Goal: Book appointment/travel/reservation

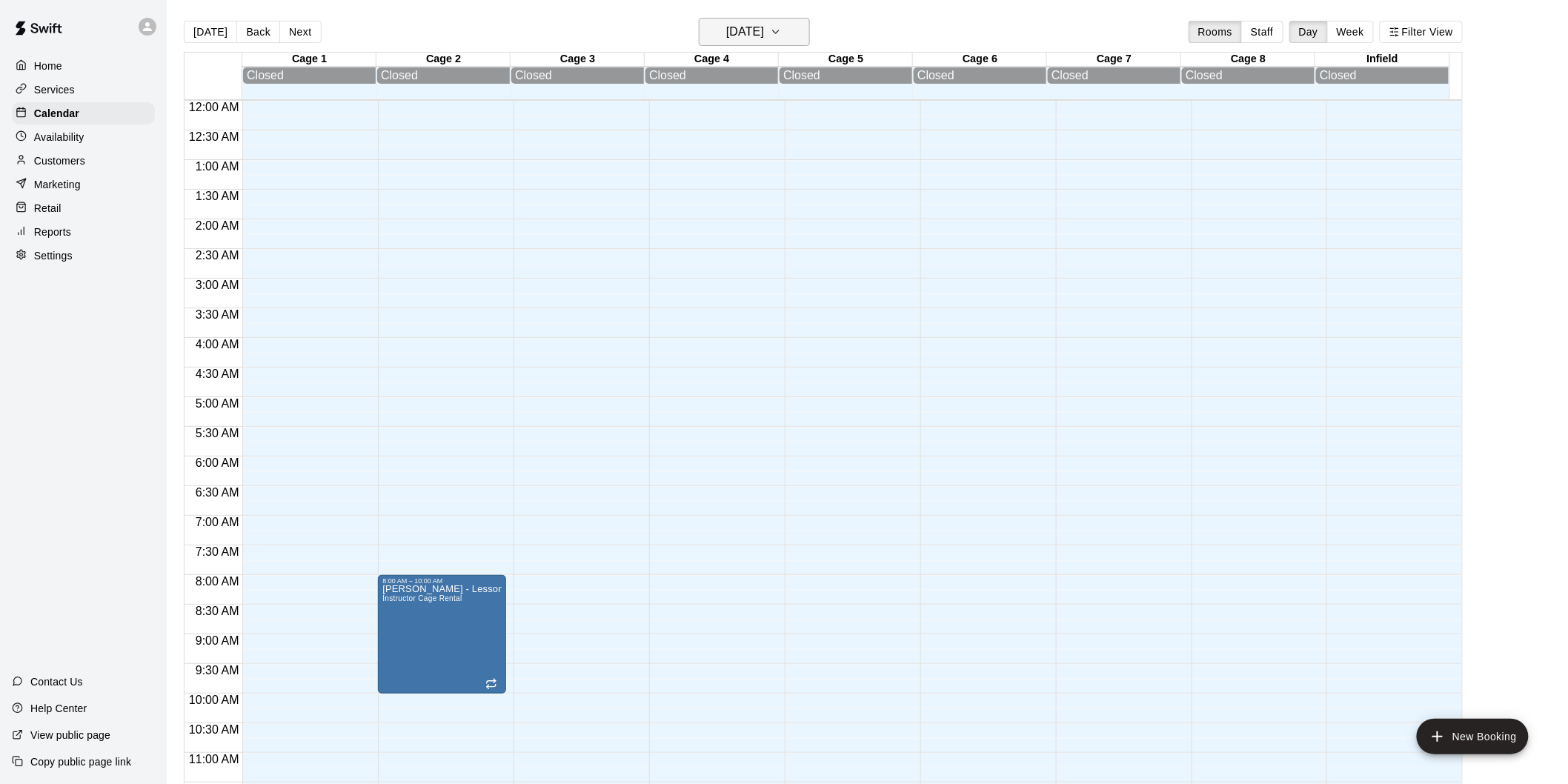
click at [782, 33] on icon "button" at bounding box center [776, 32] width 12 height 18
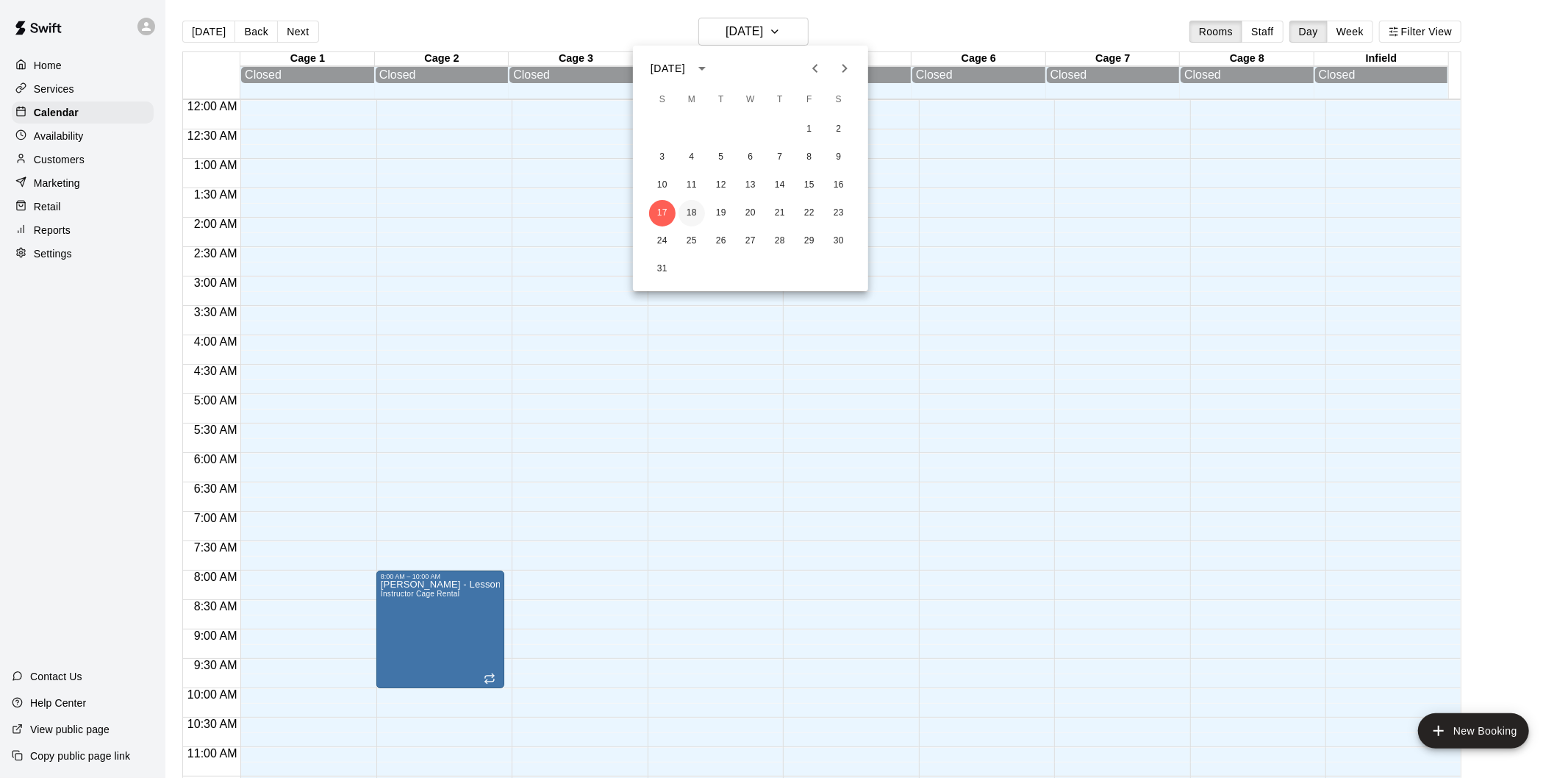
click at [699, 212] on button "18" at bounding box center [692, 213] width 27 height 26
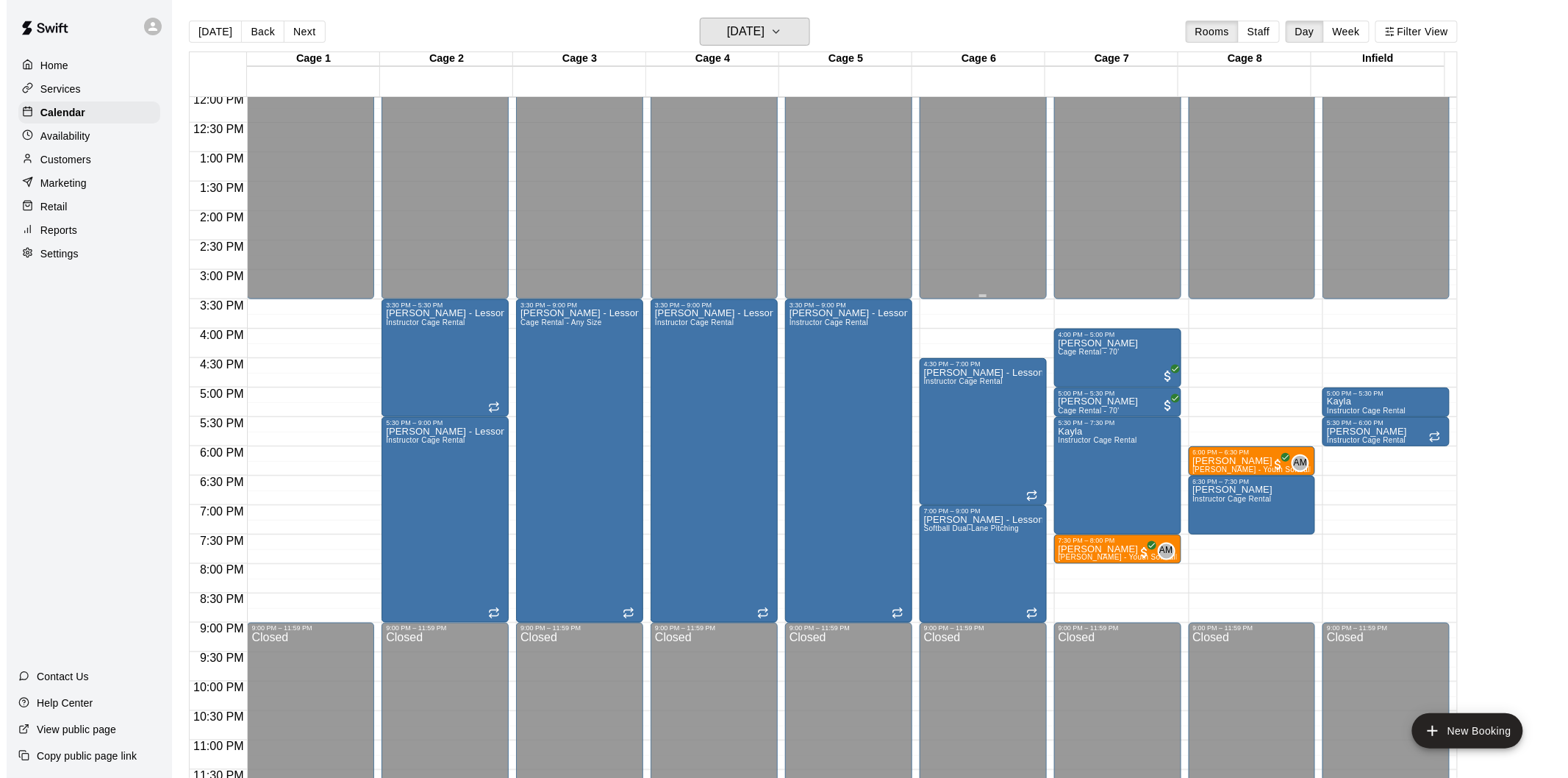
scroll to position [714, 0]
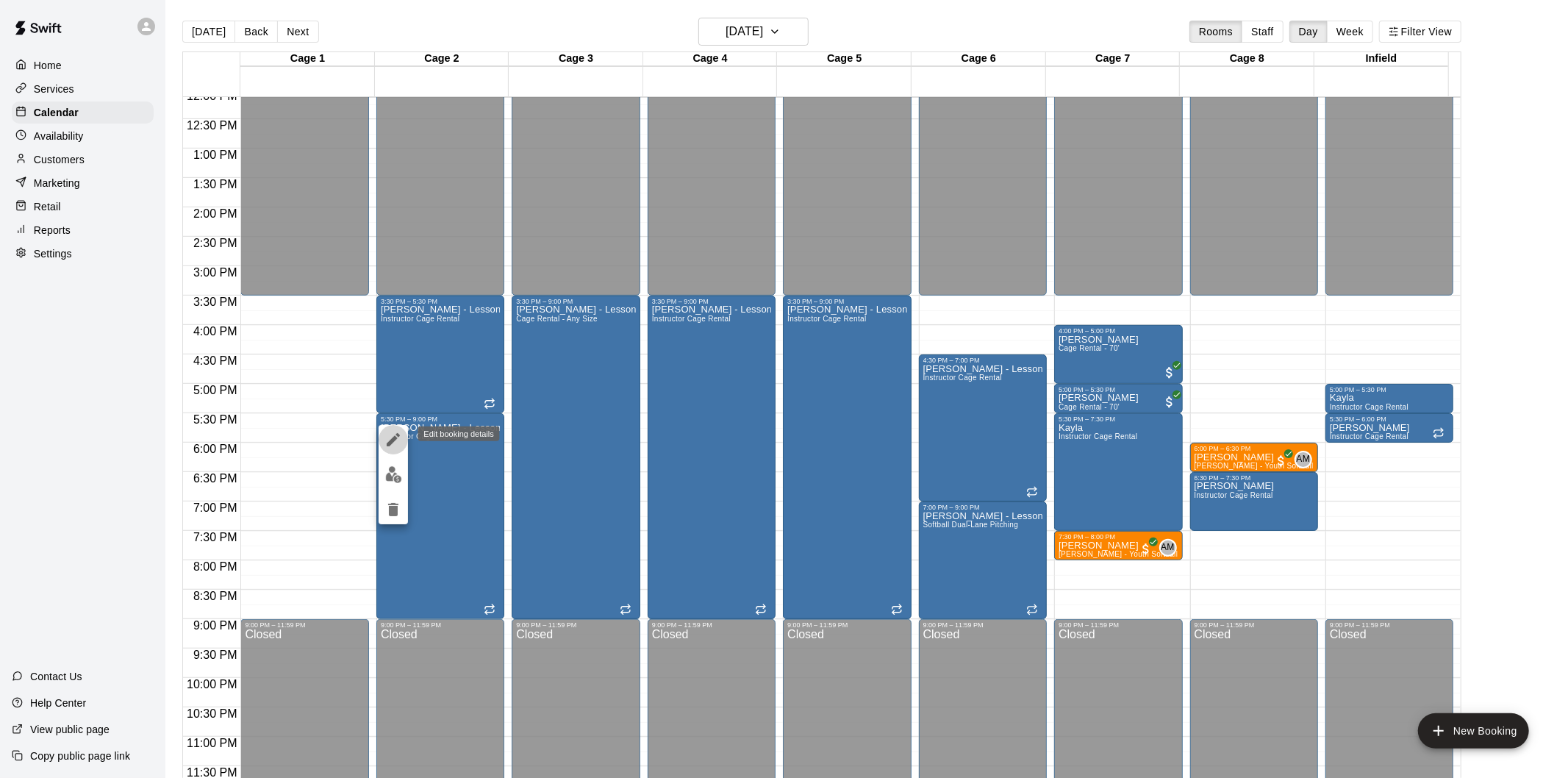
click at [392, 437] on icon "edit" at bounding box center [393, 439] width 13 height 13
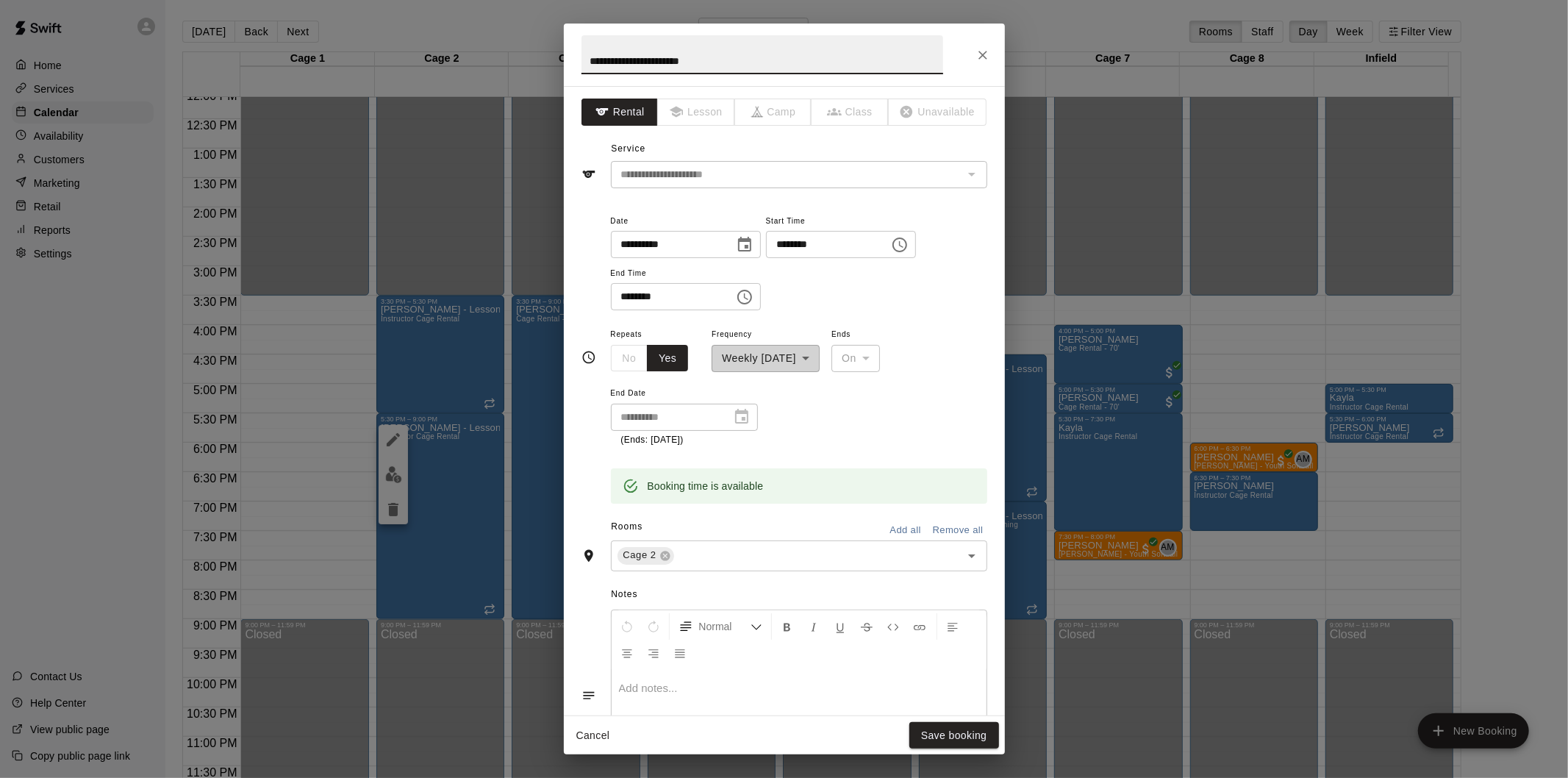
click at [749, 296] on icon "Choose time, selected time is 9:00 PM" at bounding box center [746, 297] width 4 height 7
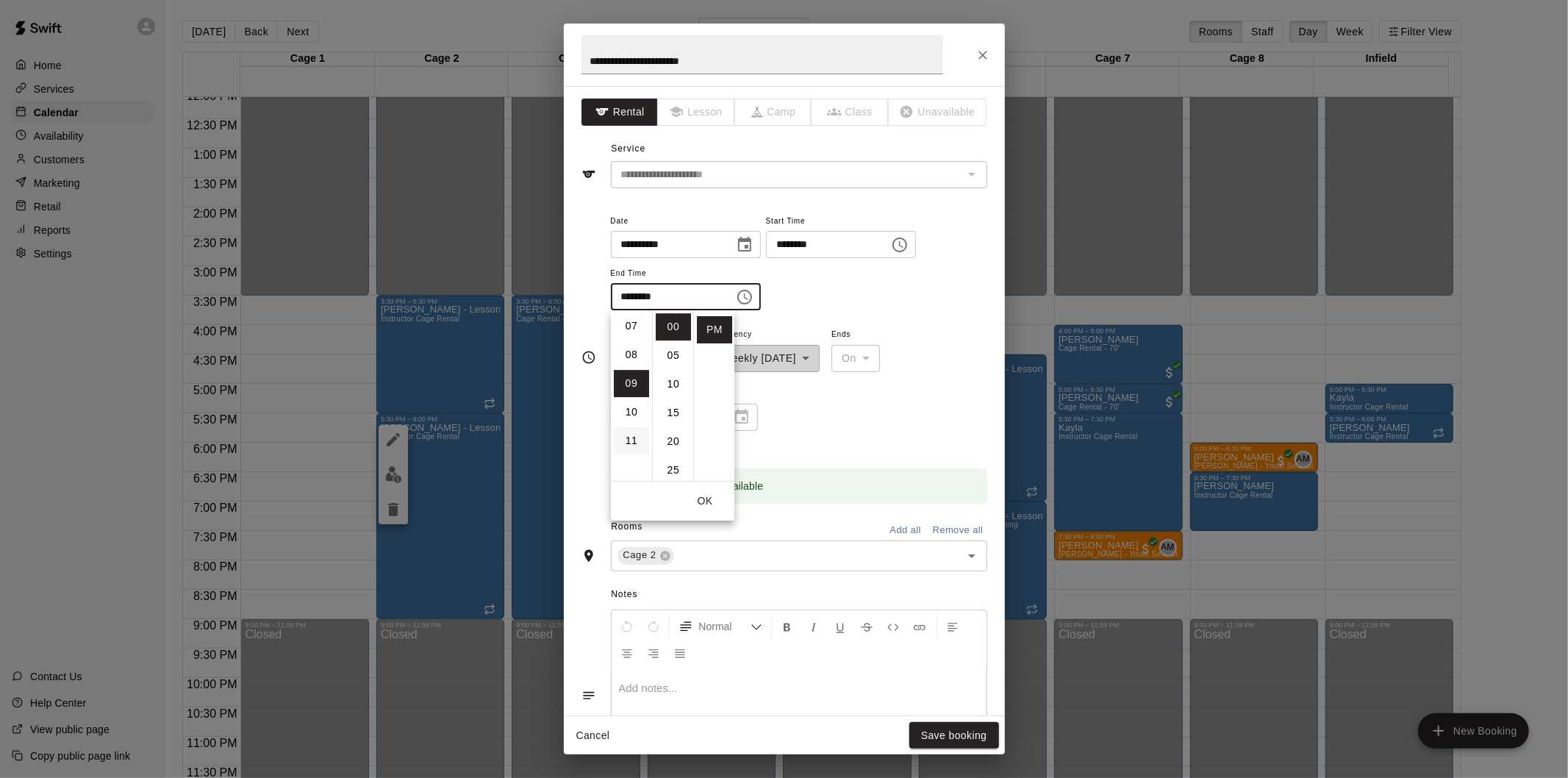
scroll to position [94, 0]
click at [629, 453] on li "08" at bounding box center [632, 462] width 35 height 27
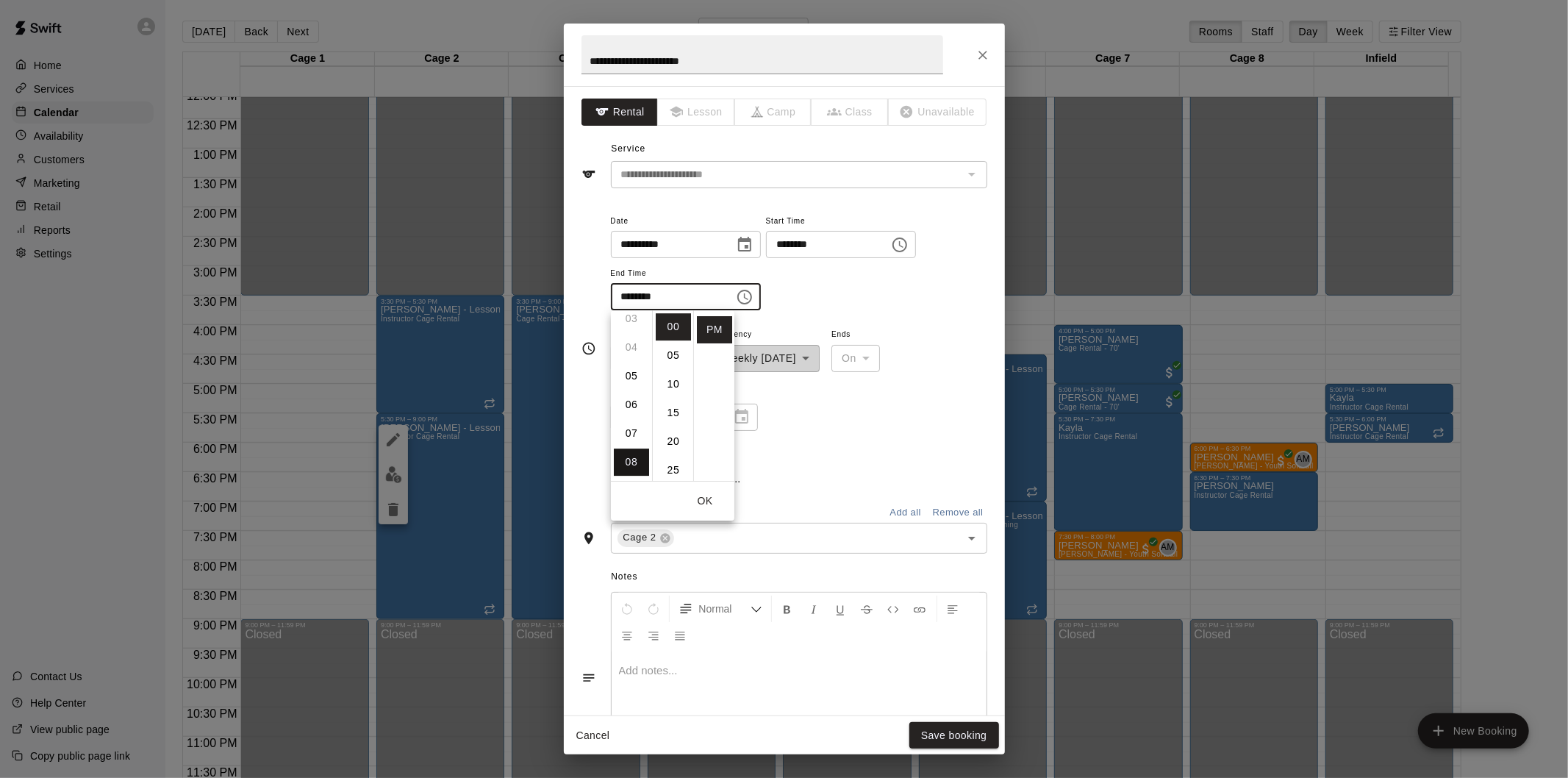
type input "********"
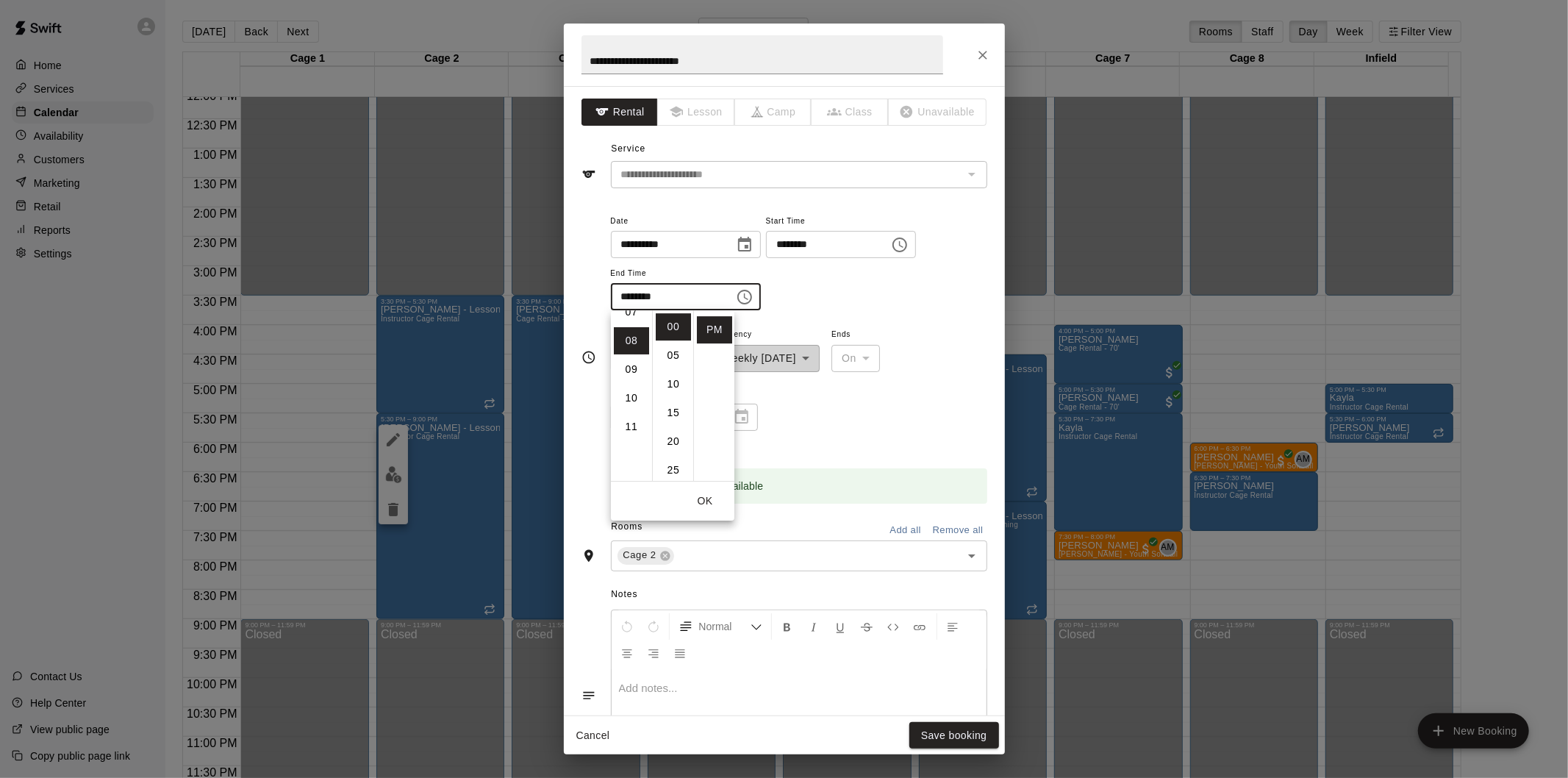
scroll to position [230, 0]
click at [713, 503] on button "OK" at bounding box center [705, 501] width 47 height 27
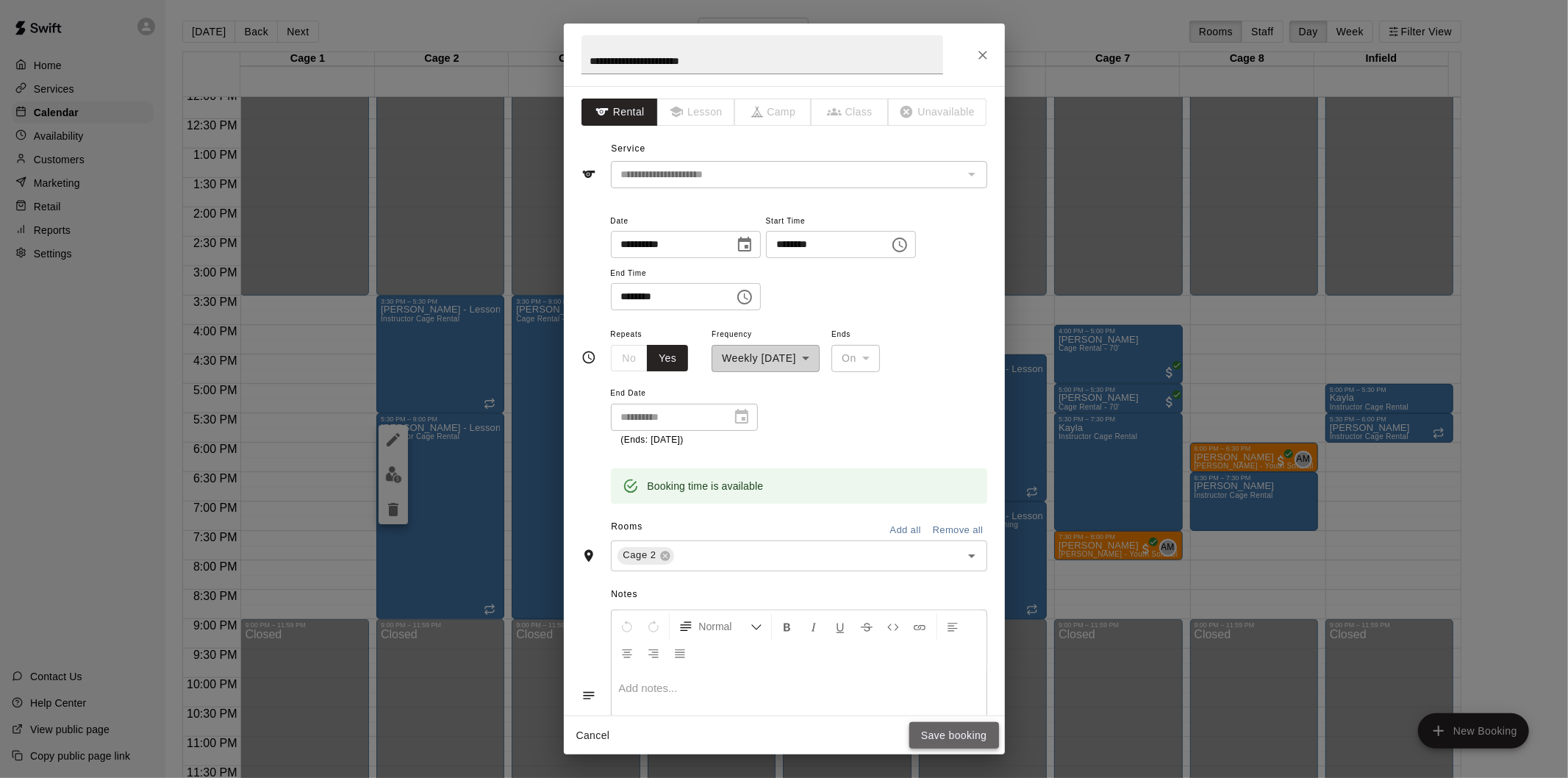
click at [967, 733] on button "Save booking" at bounding box center [954, 735] width 90 height 27
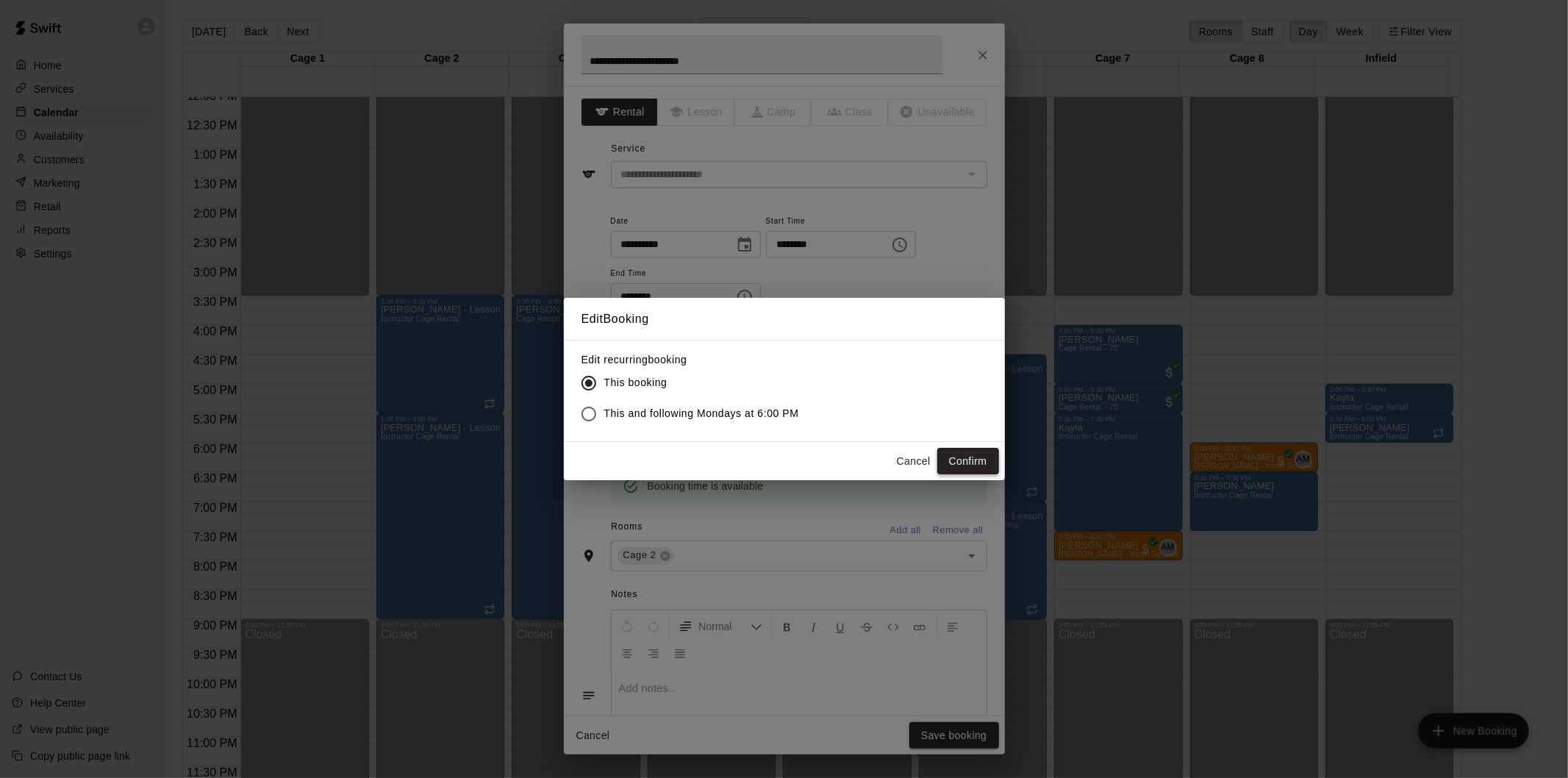
click at [957, 453] on button "Confirm" at bounding box center [968, 461] width 62 height 27
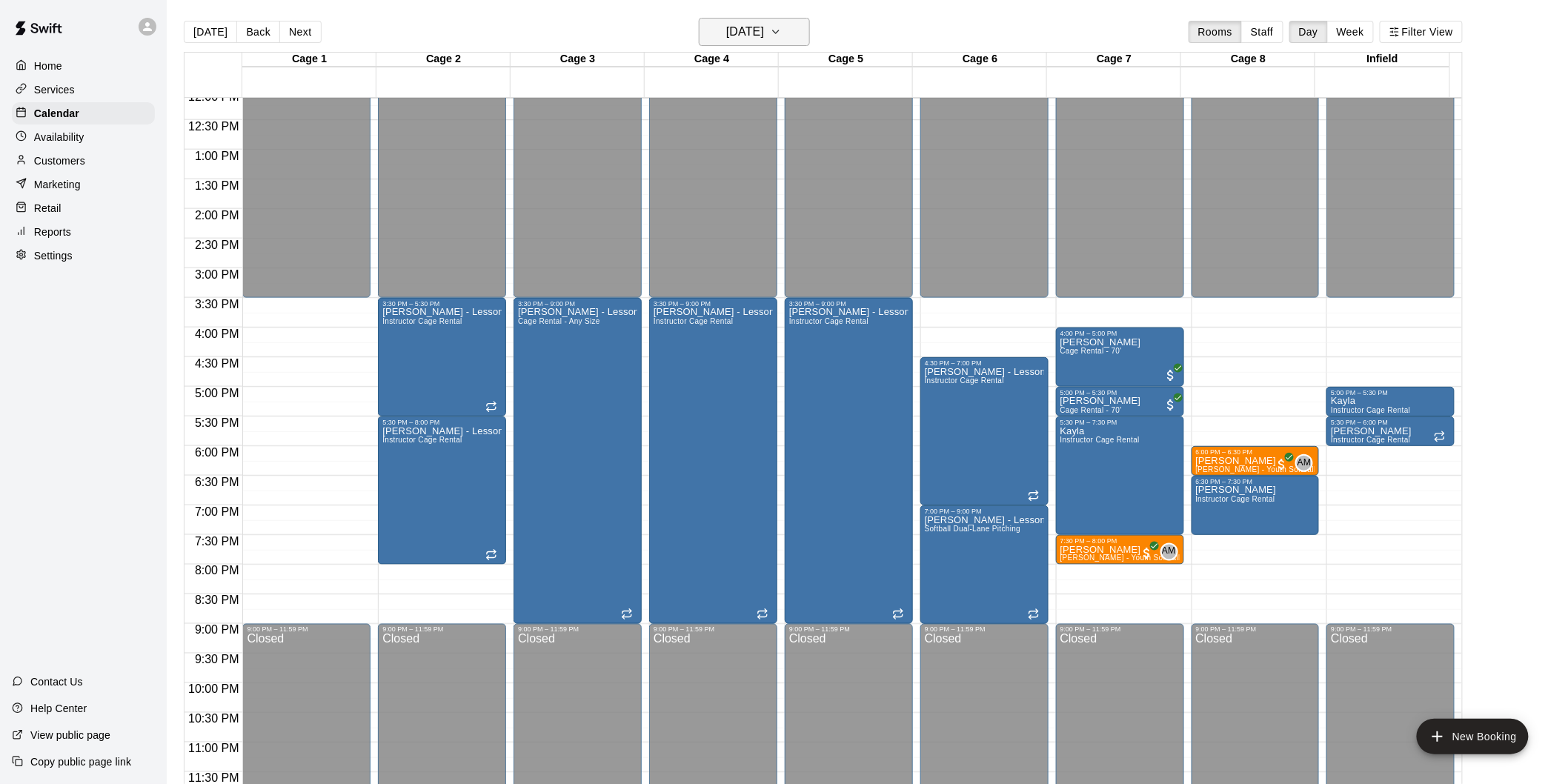
click at [764, 31] on h6 "[DATE]" at bounding box center [745, 32] width 38 height 21
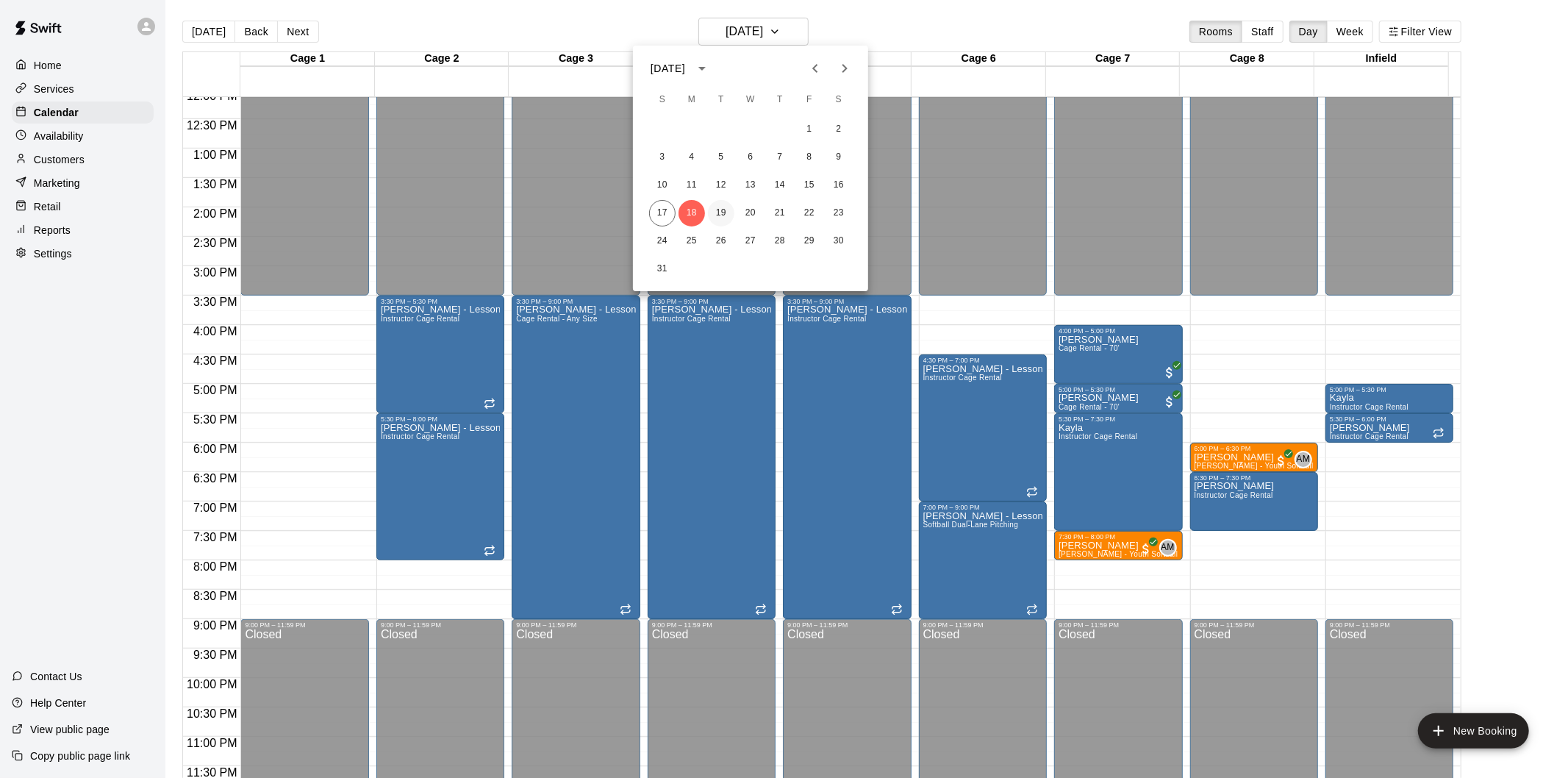
click at [715, 211] on button "19" at bounding box center [721, 213] width 27 height 26
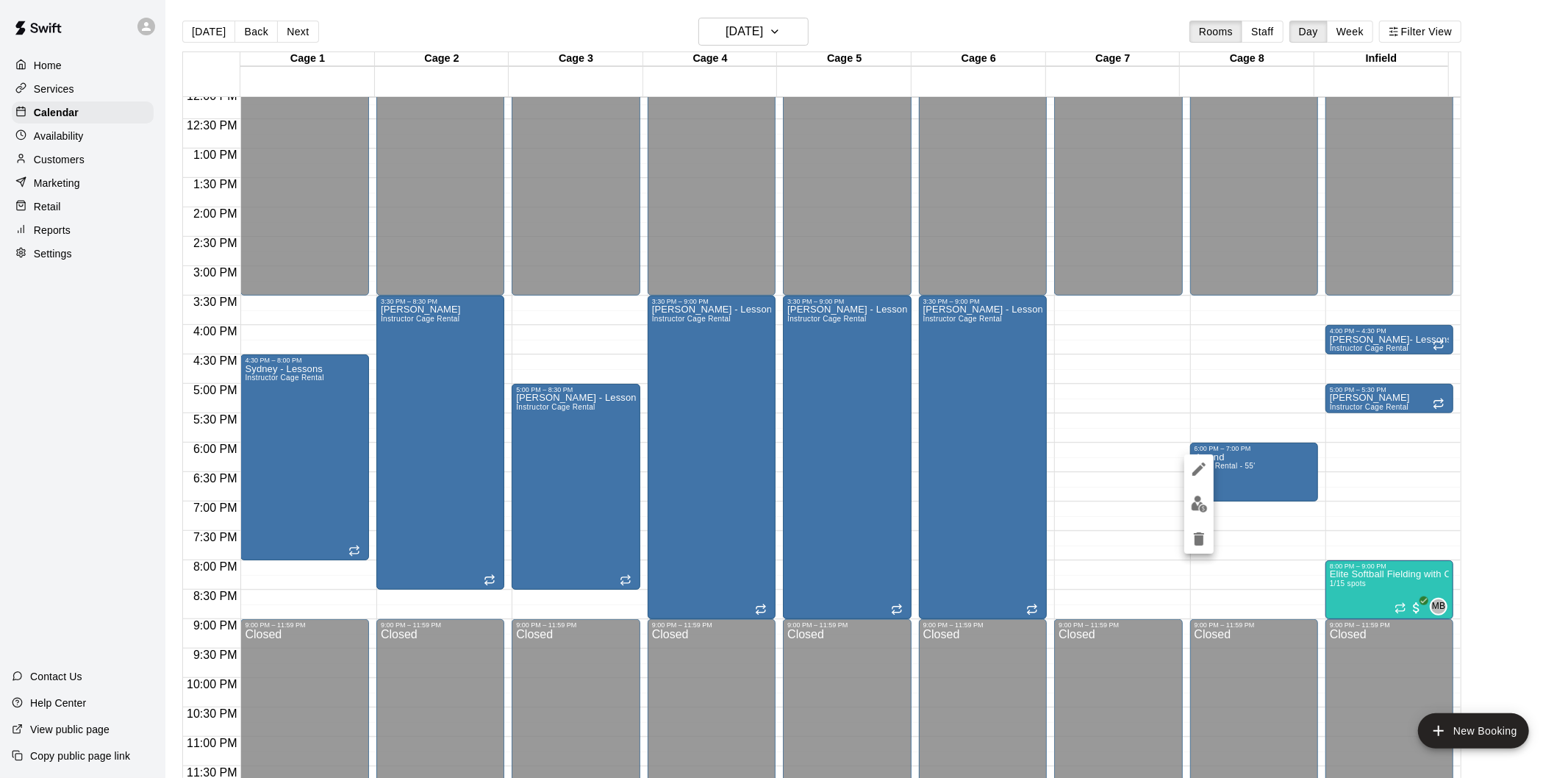
click at [1199, 470] on icon "edit" at bounding box center [1199, 469] width 13 height 13
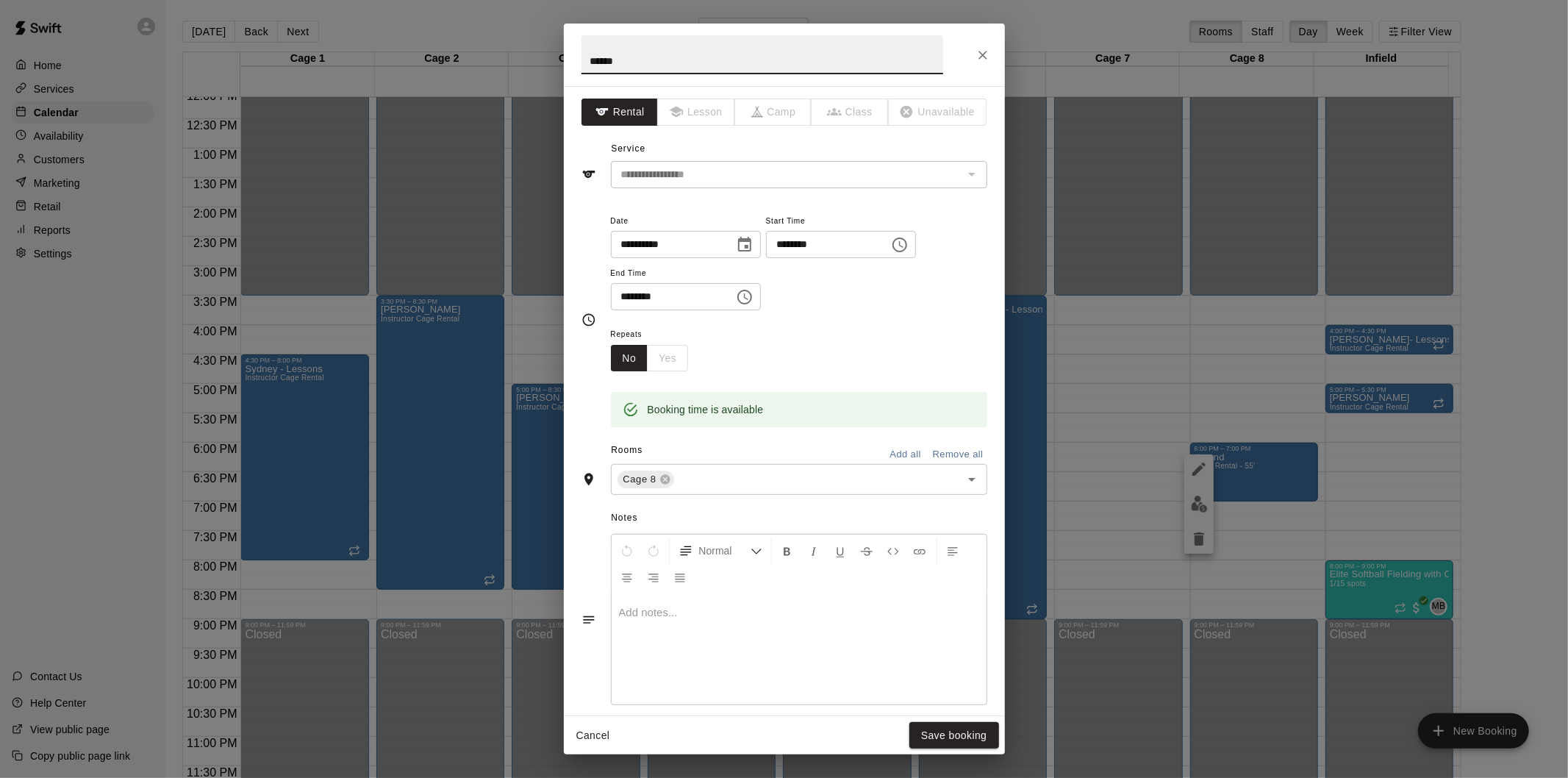
click at [908, 248] on icon "Choose time, selected time is 6:00 PM" at bounding box center [900, 245] width 18 height 18
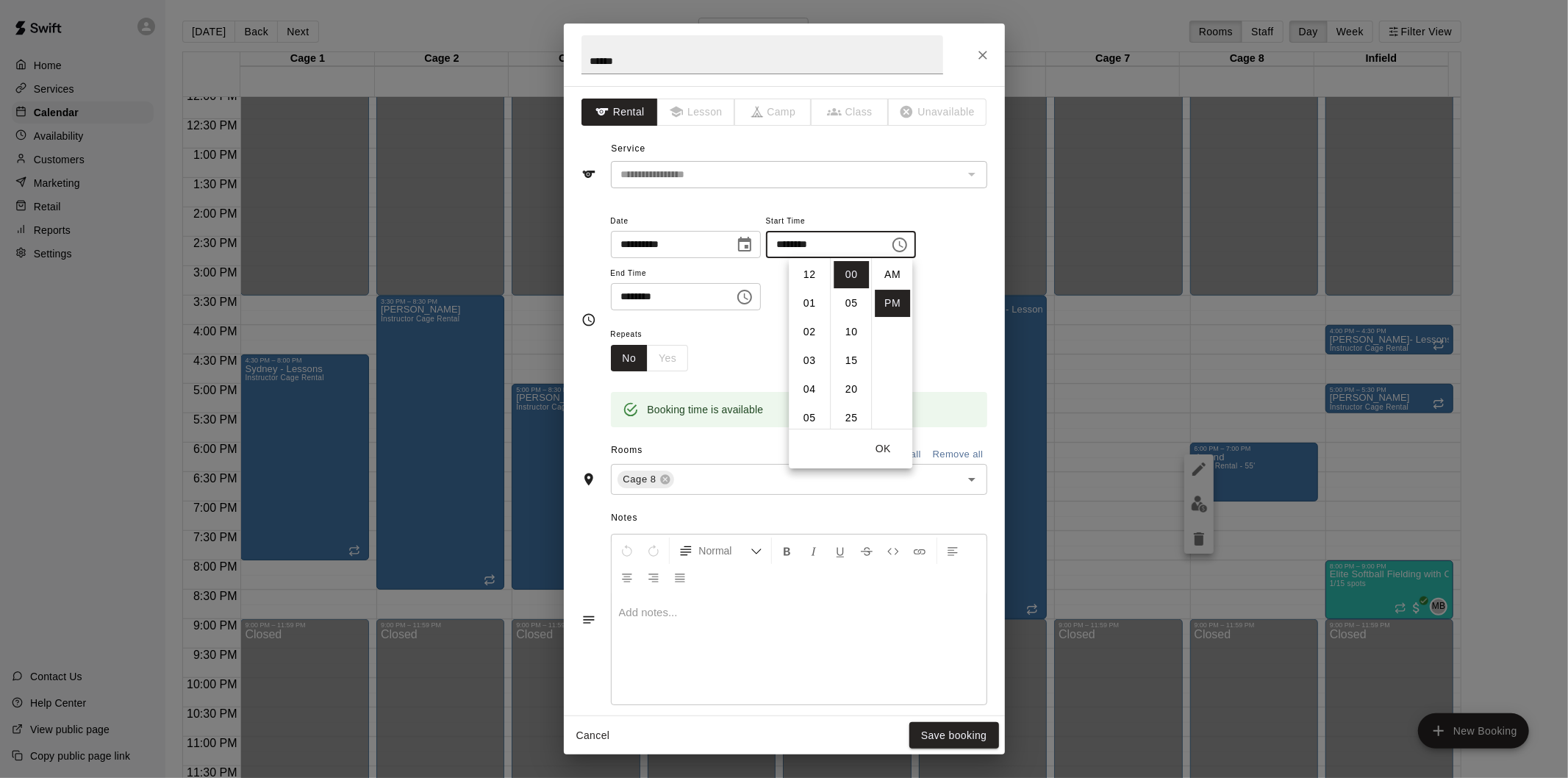
scroll to position [26, 0]
click at [849, 365] on li "30" at bounding box center [852, 364] width 35 height 27
type input "********"
click at [883, 450] on button "OK" at bounding box center [883, 448] width 47 height 27
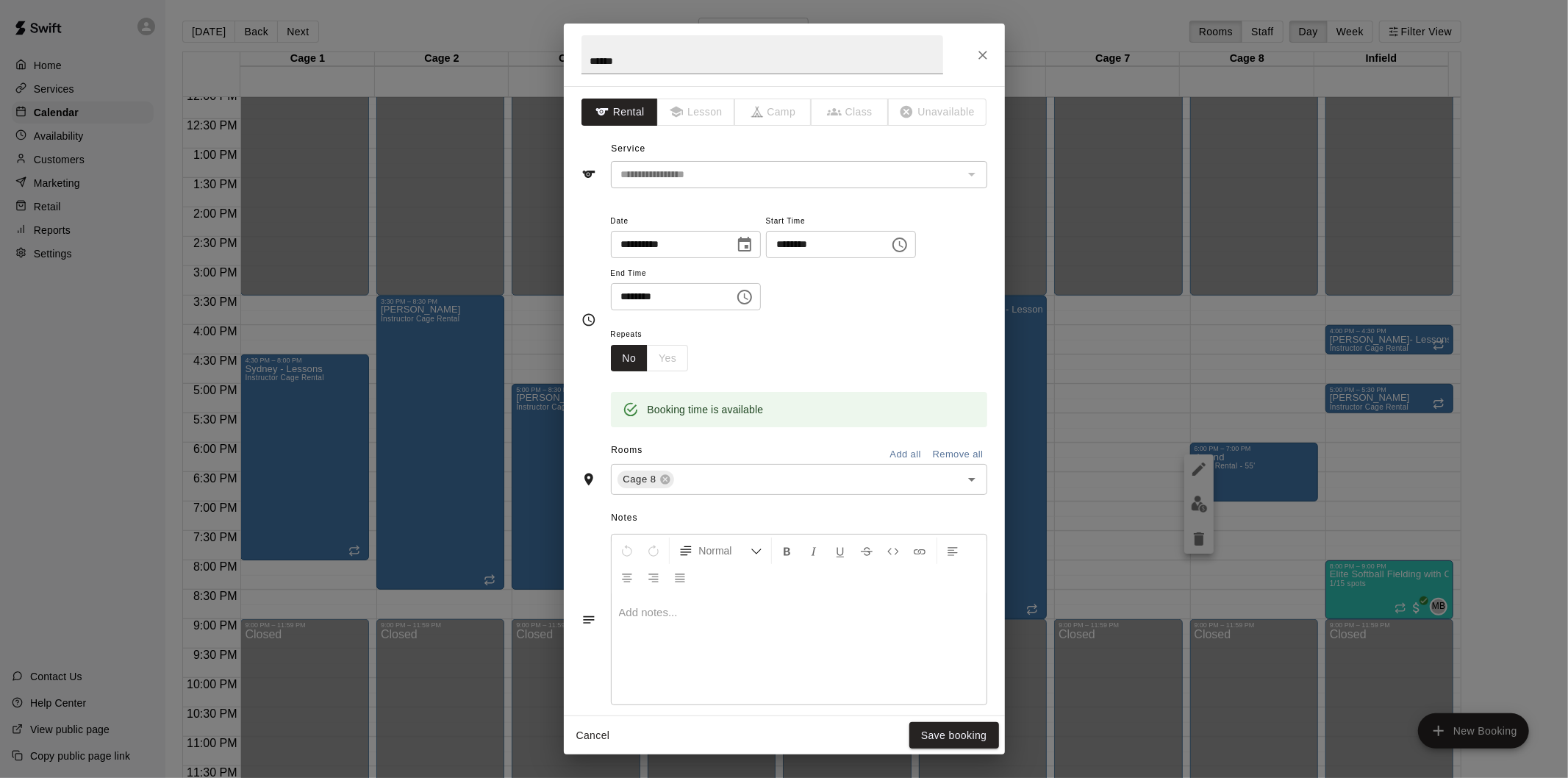
click at [760, 285] on button "Choose time, selected time is 7:00 PM" at bounding box center [745, 297] width 29 height 29
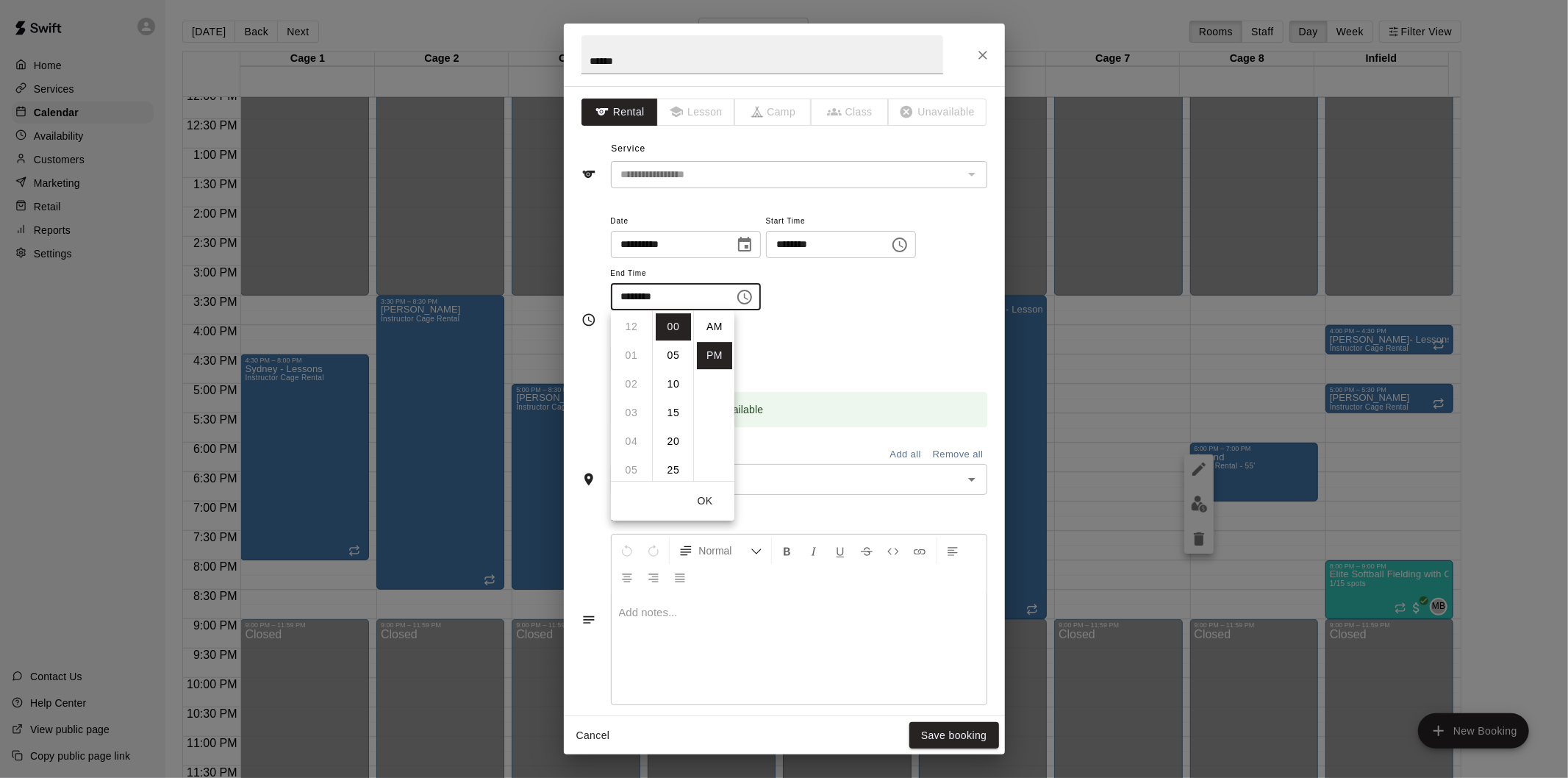
scroll to position [26, 0]
click at [677, 414] on li "30" at bounding box center [674, 417] width 35 height 27
type input "********"
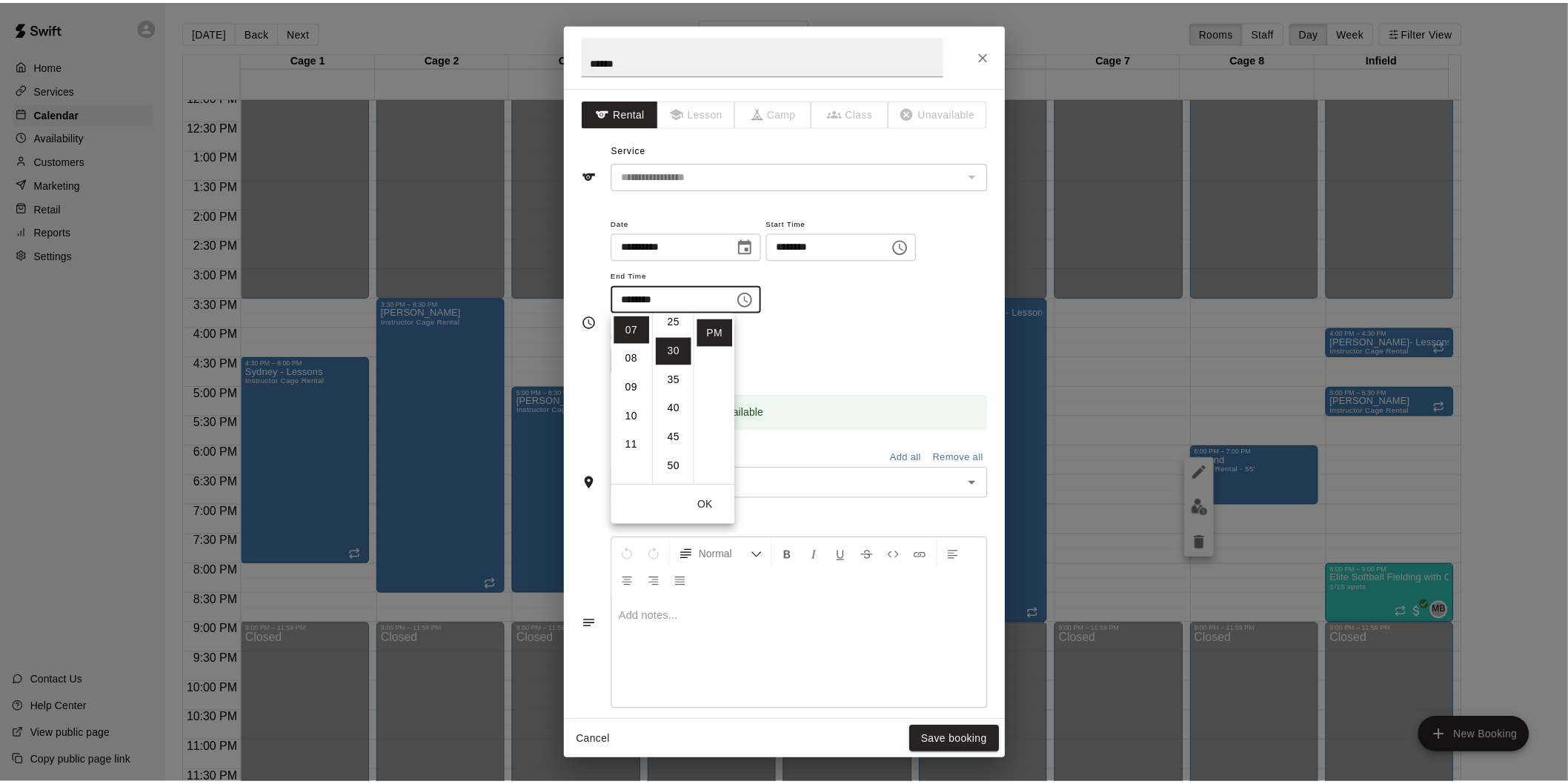
scroll to position [174, 0]
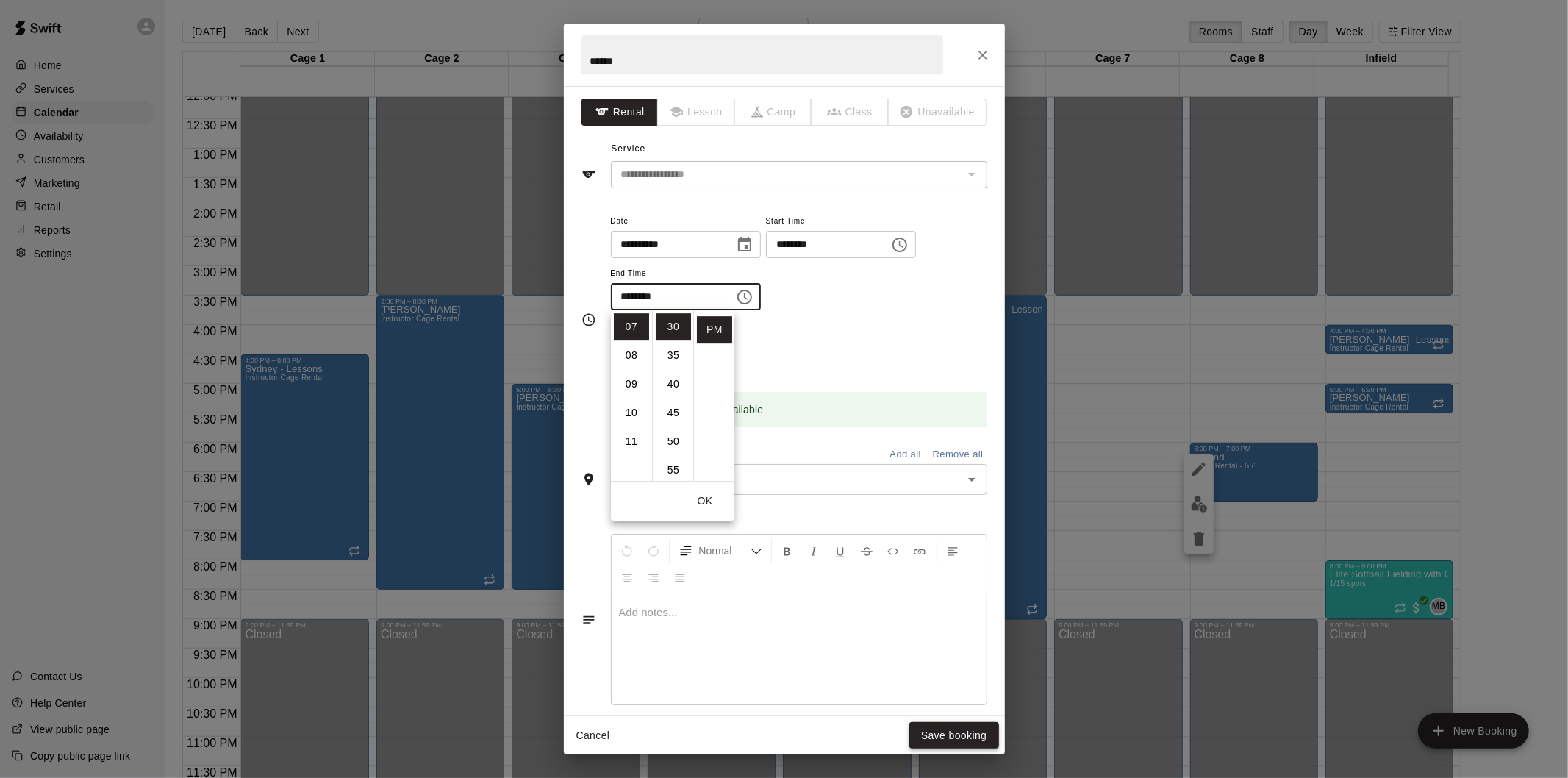
click at [942, 732] on button "Save booking" at bounding box center [954, 735] width 90 height 27
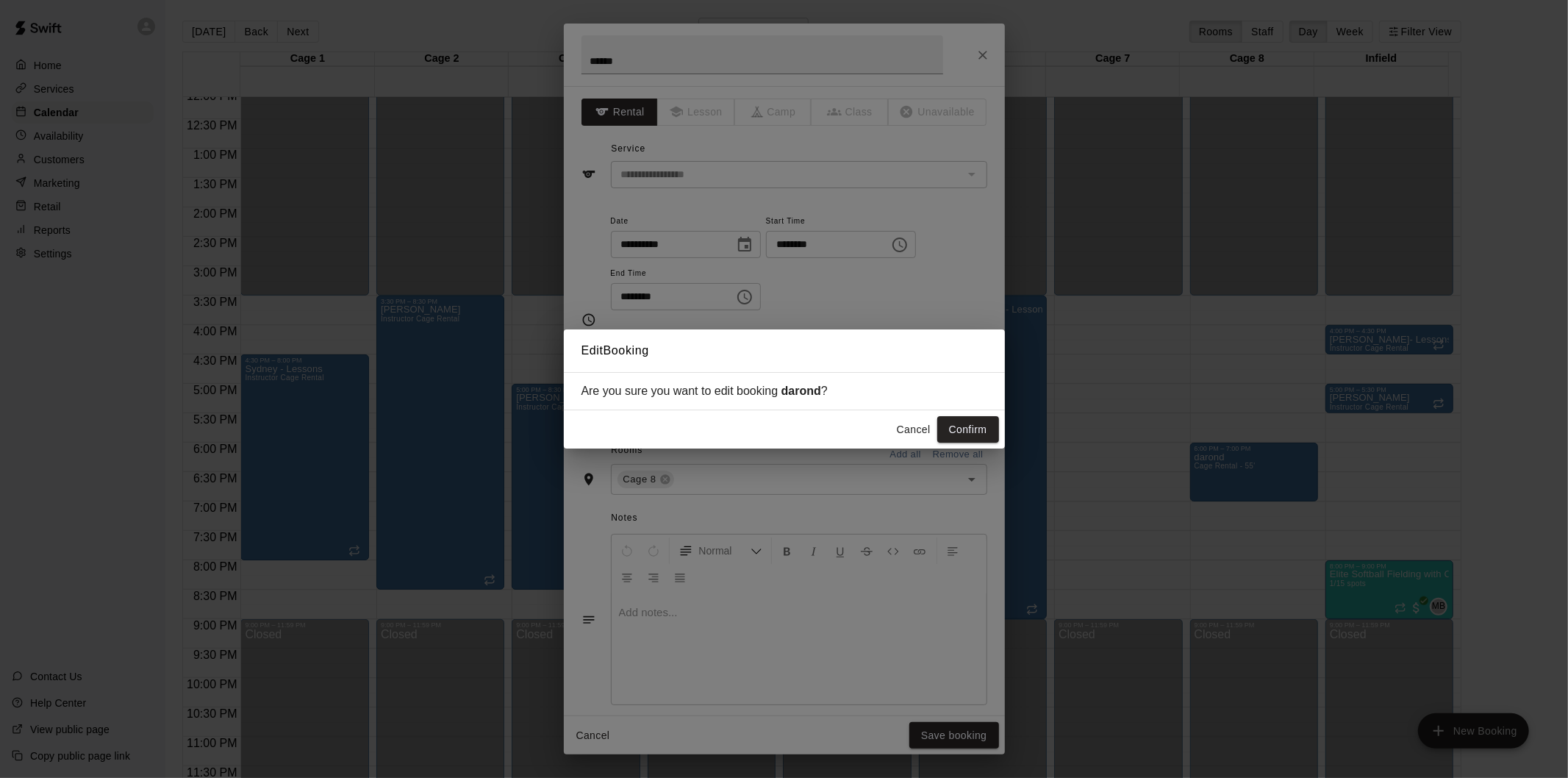
click at [961, 436] on button "Confirm" at bounding box center [968, 429] width 62 height 27
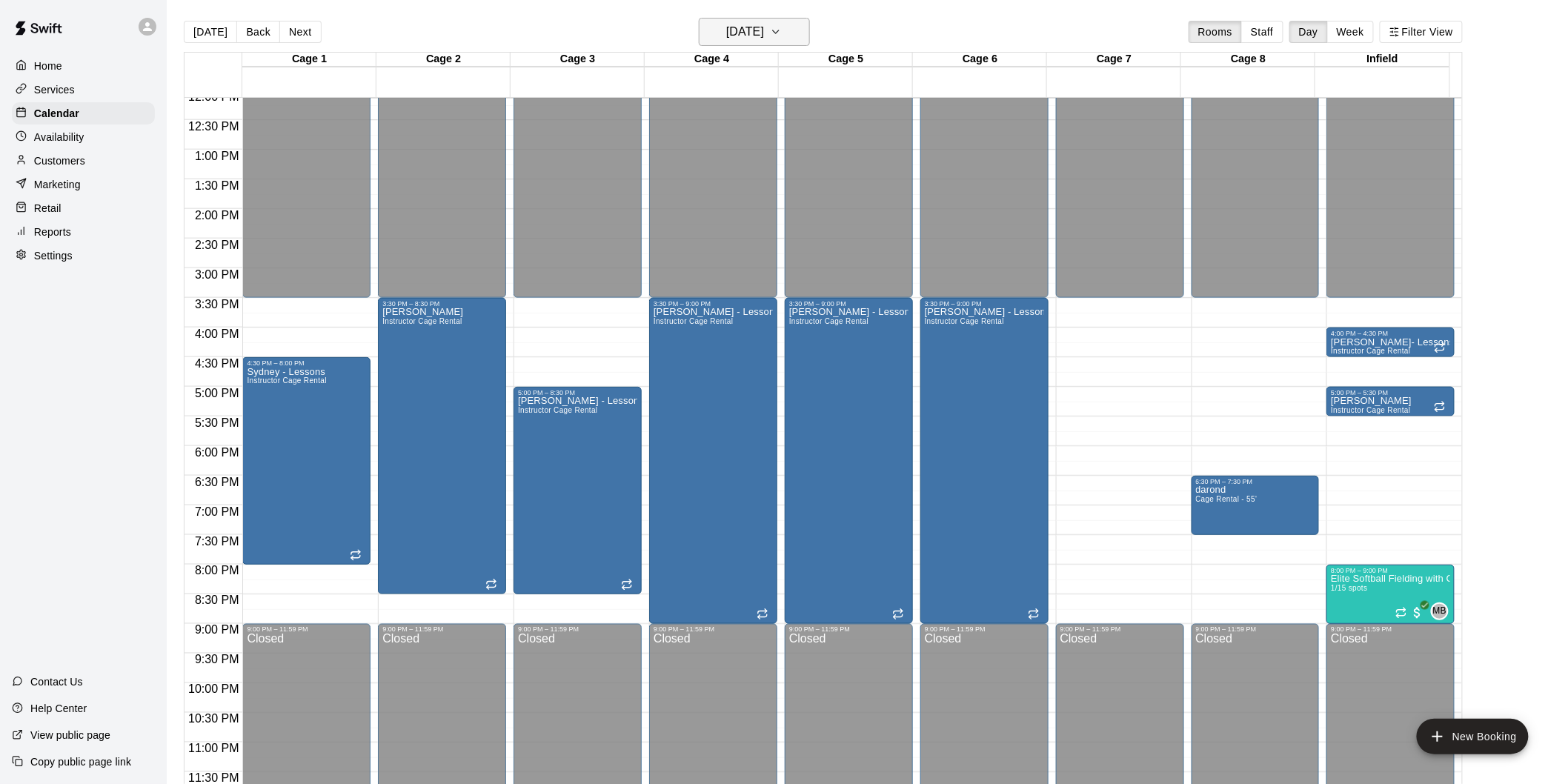
click at [732, 33] on h6 "[DATE]" at bounding box center [745, 32] width 38 height 21
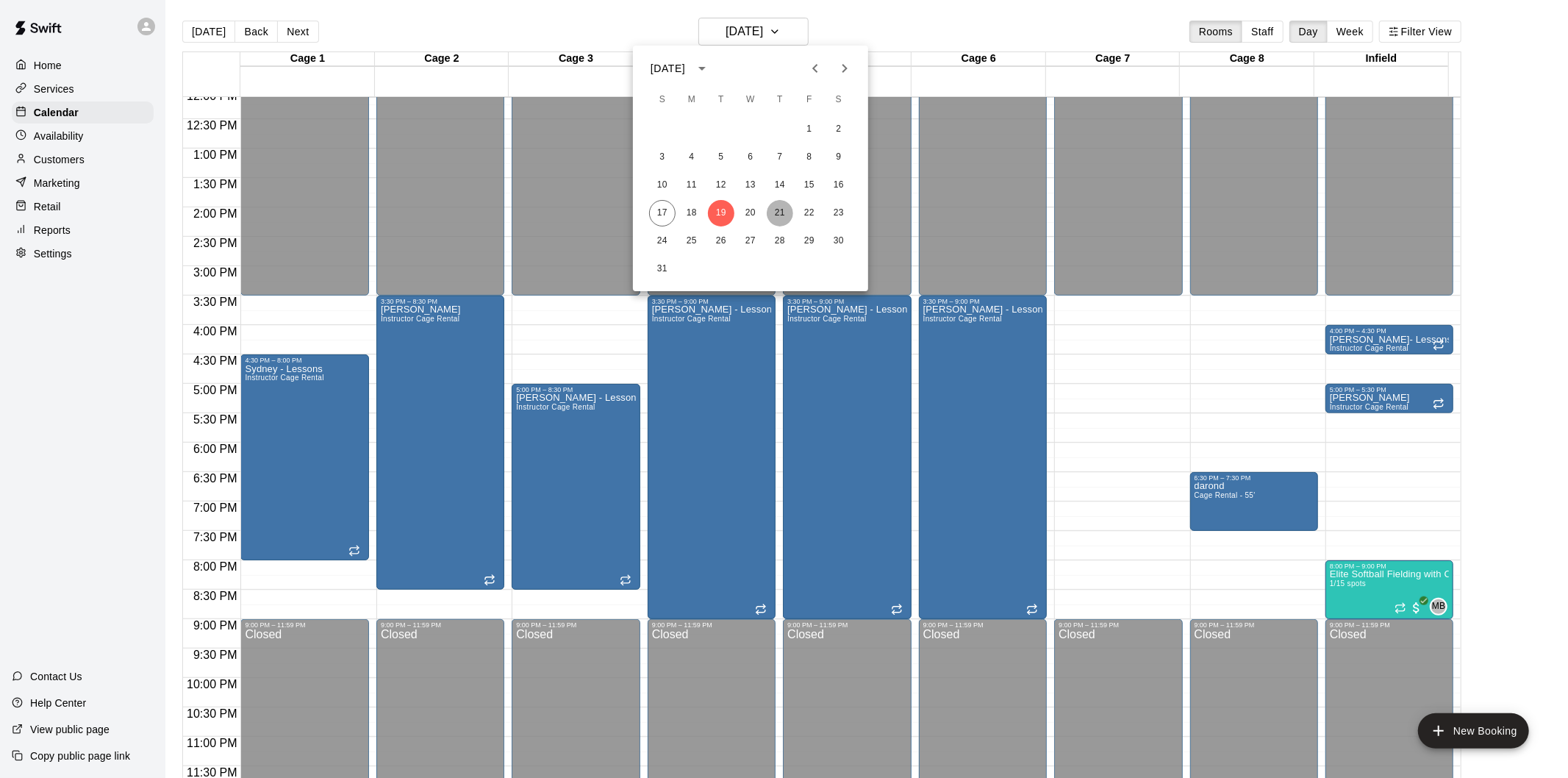
click at [783, 216] on button "21" at bounding box center [780, 213] width 27 height 26
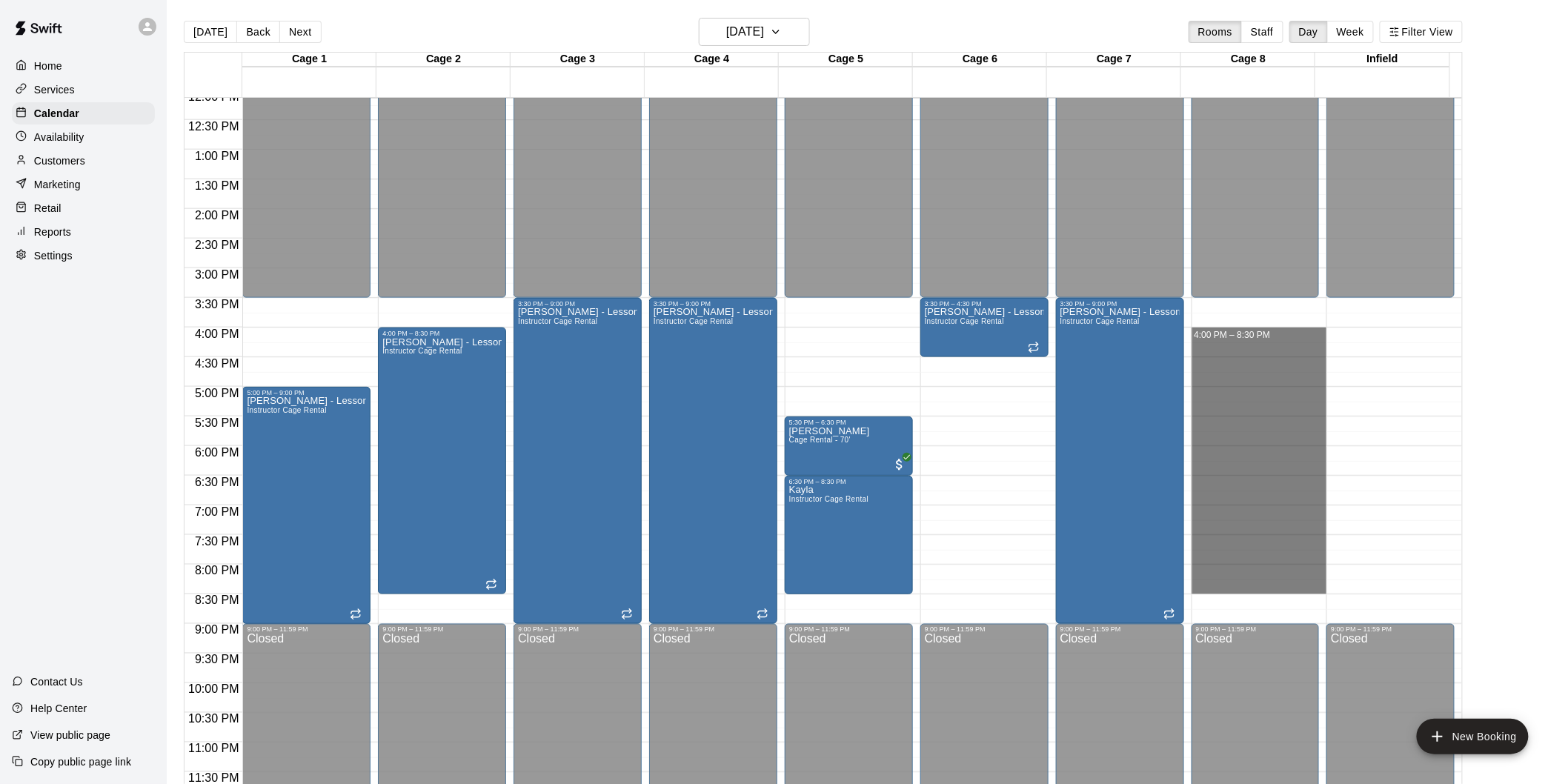
drag, startPoint x: 1250, startPoint y: 330, endPoint x: 1253, endPoint y: 583, distance: 253.0
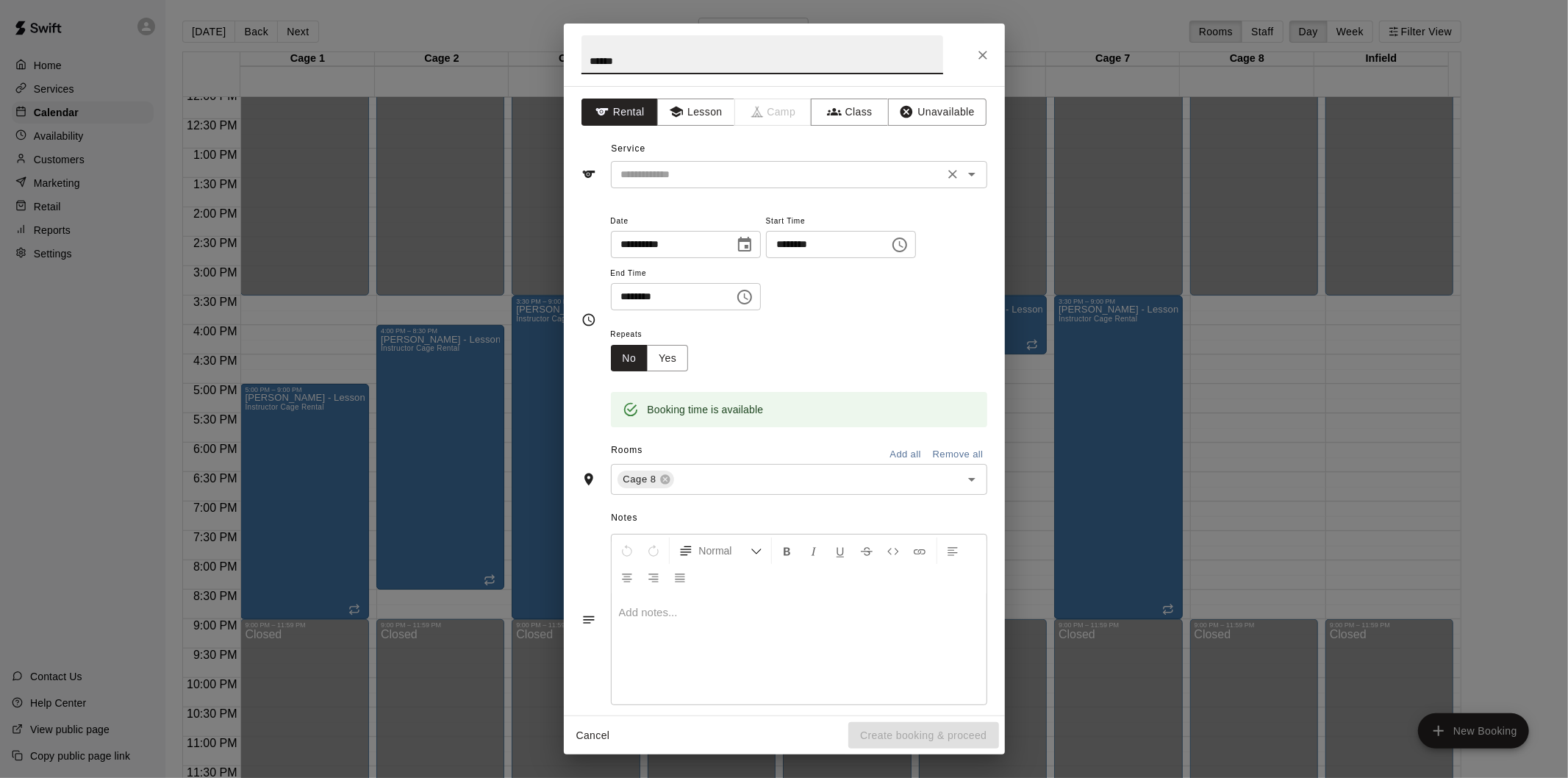
click at [968, 173] on icon "Open" at bounding box center [972, 174] width 7 height 4
type input "******"
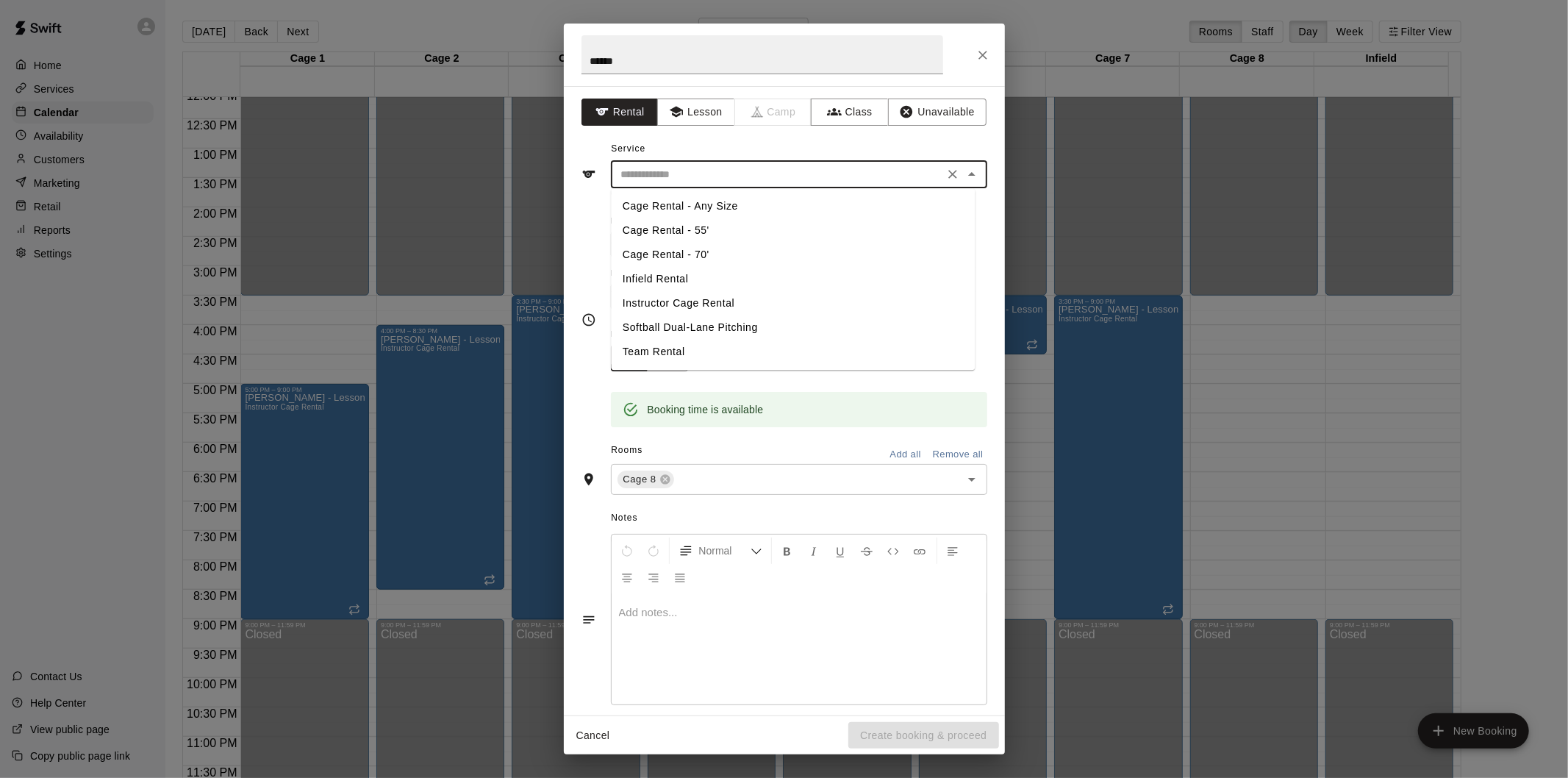
click at [714, 303] on li "Instructor Cage Rental" at bounding box center [793, 303] width 364 height 24
type input "**********"
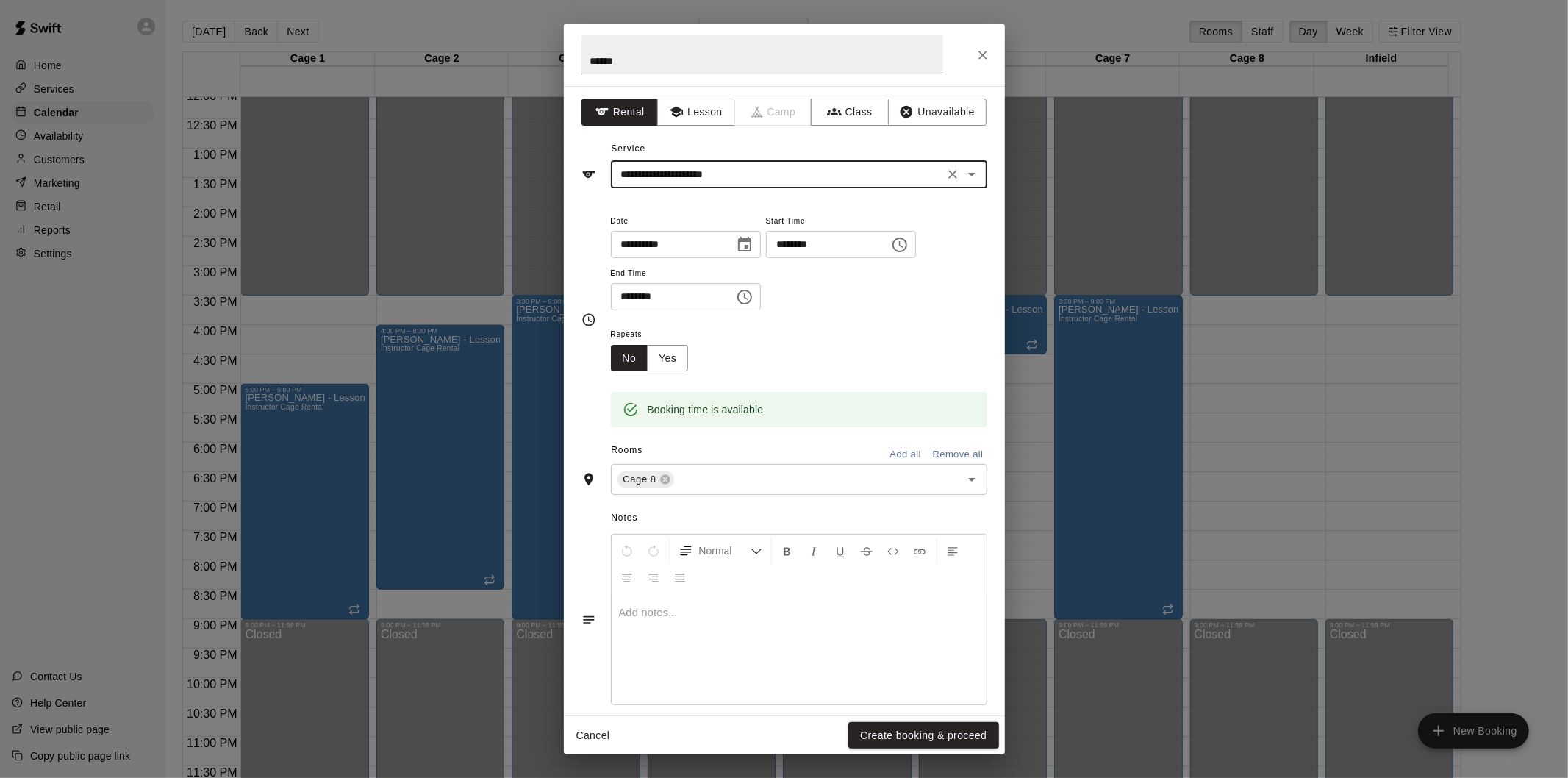
click at [953, 741] on button "Create booking & proceed" at bounding box center [924, 735] width 150 height 27
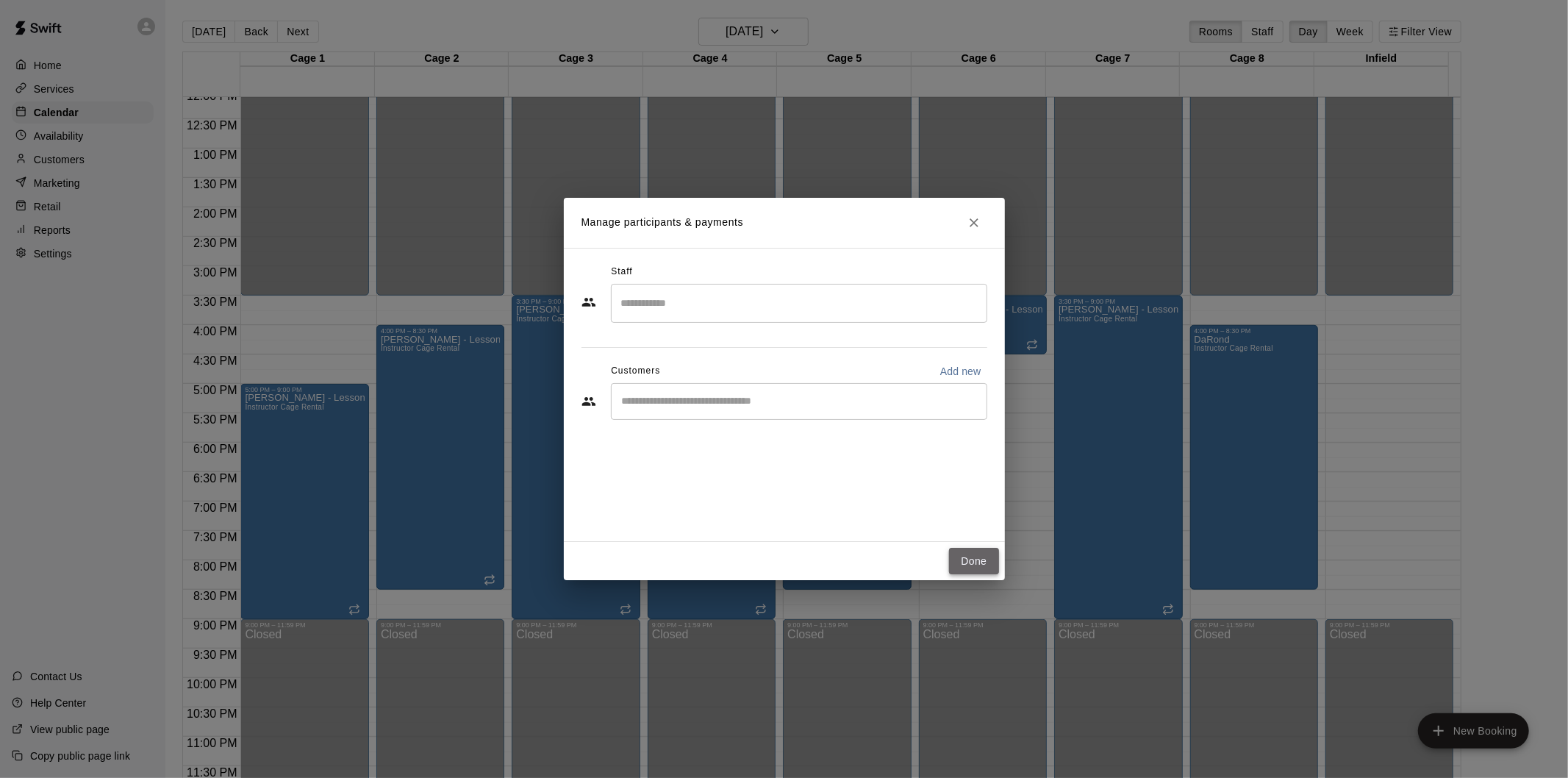
click at [963, 555] on button "Done" at bounding box center [973, 561] width 49 height 27
